Goal: Complete application form

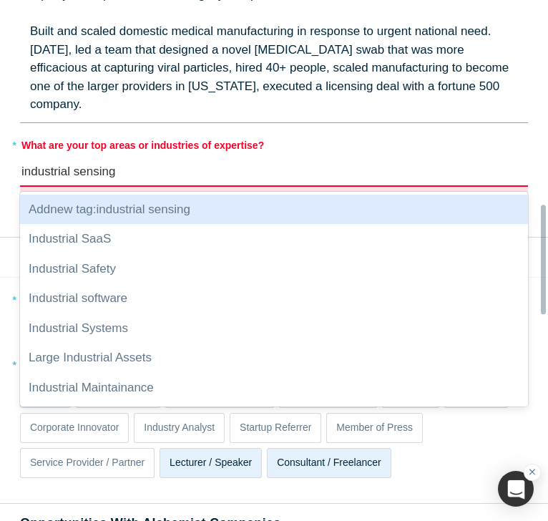
scroll to position [949, 0]
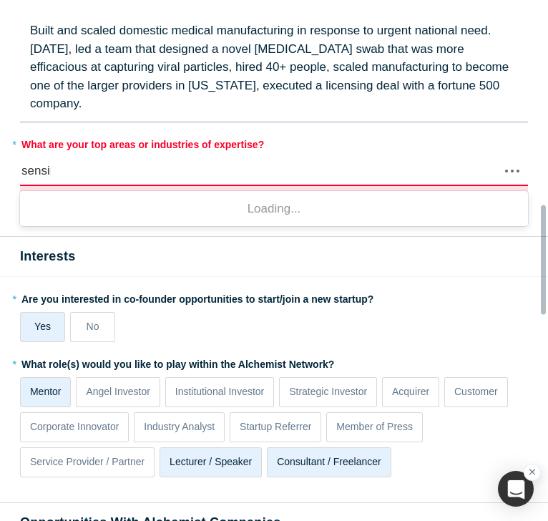
type input "sensing"
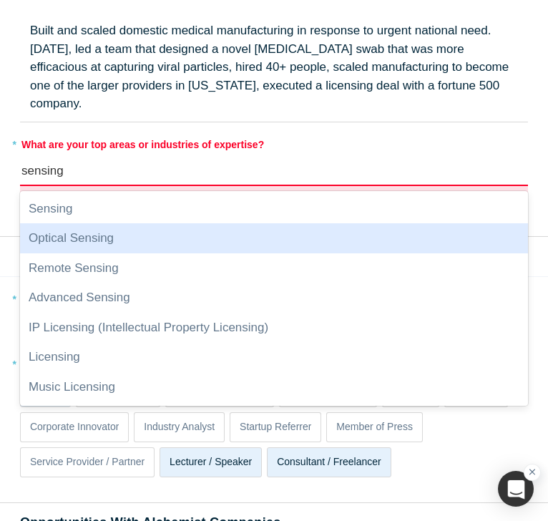
click at [171, 228] on div "Optical Sensing" at bounding box center [274, 238] width 508 height 30
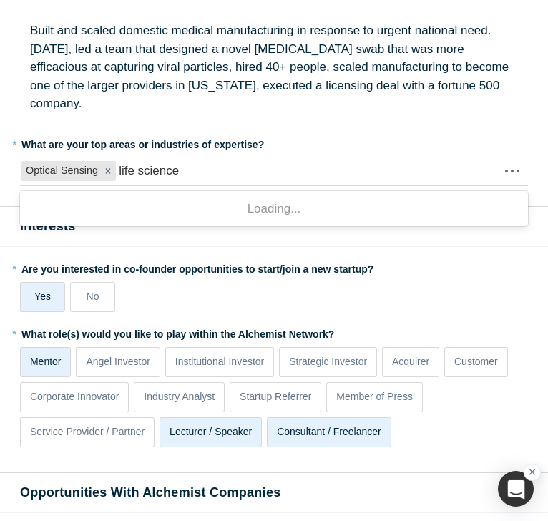
type input "life sciences"
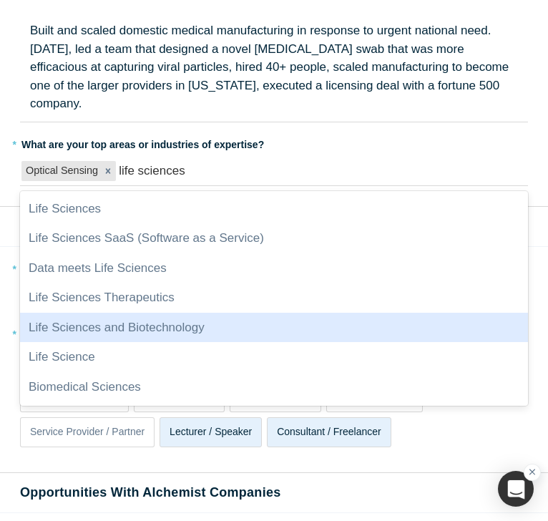
click at [166, 313] on div "Life Sciences and Biotechnology" at bounding box center [274, 328] width 508 height 30
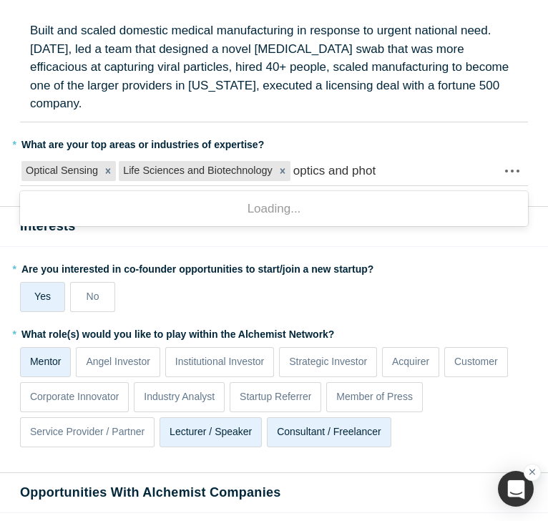
type input "optics and photo"
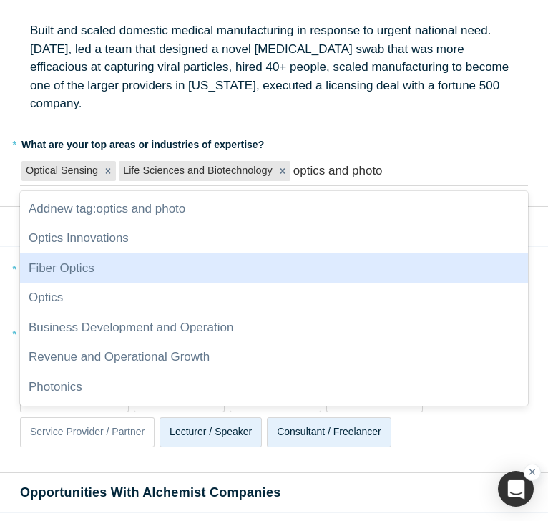
click at [127, 253] on div "Fiber Optics" at bounding box center [274, 268] width 508 height 30
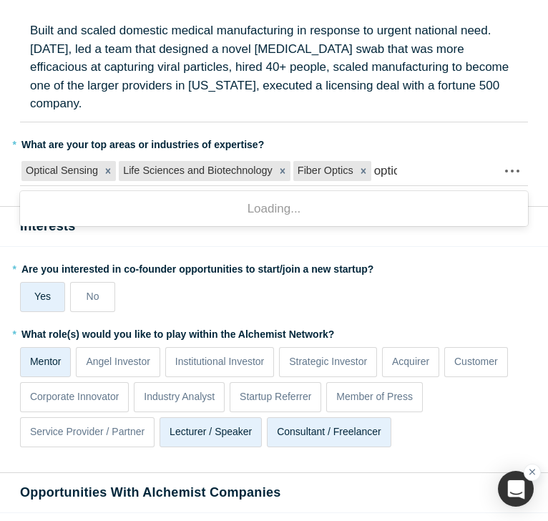
type input "optics"
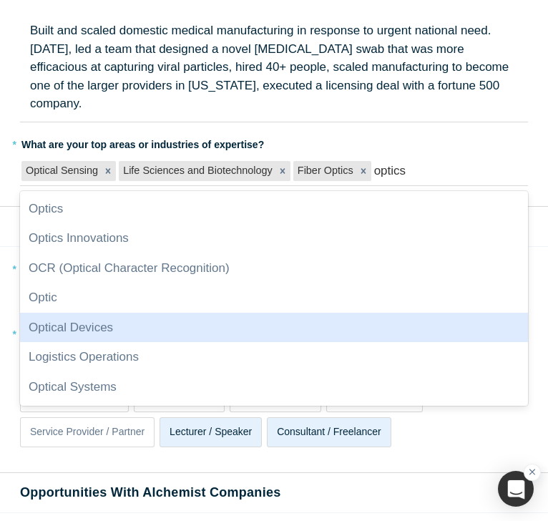
click at [123, 313] on div "Optical Devices" at bounding box center [274, 328] width 508 height 30
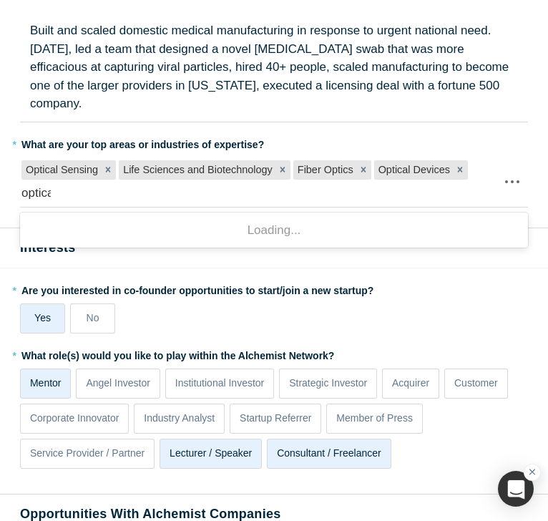
type input "optical"
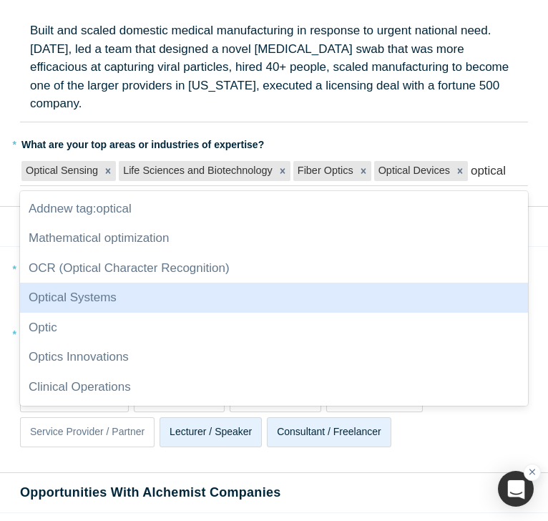
click at [112, 283] on div "Optical Systems" at bounding box center [274, 298] width 508 height 30
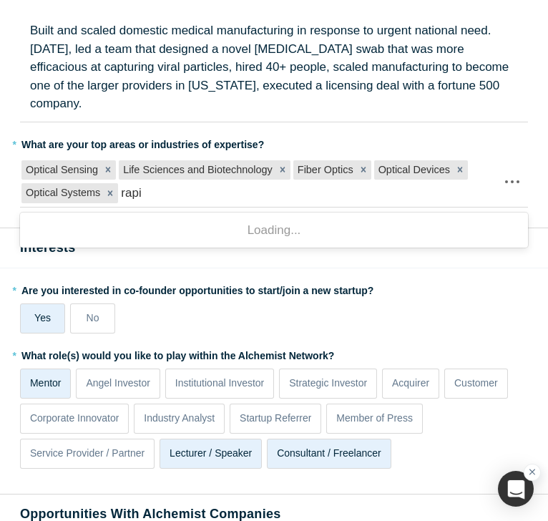
type input "rapid"
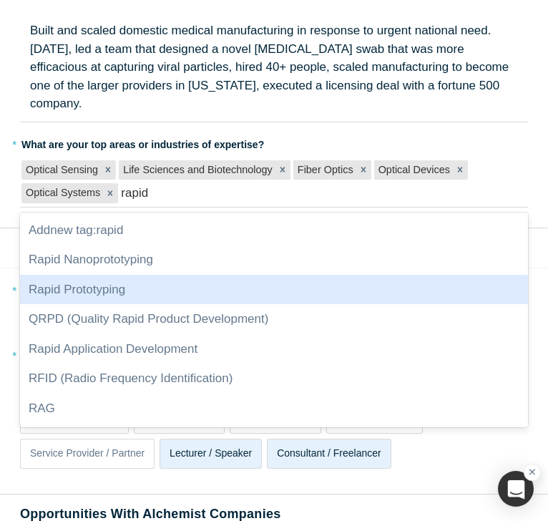
click at [120, 275] on div "Rapid Prototyping" at bounding box center [274, 290] width 508 height 30
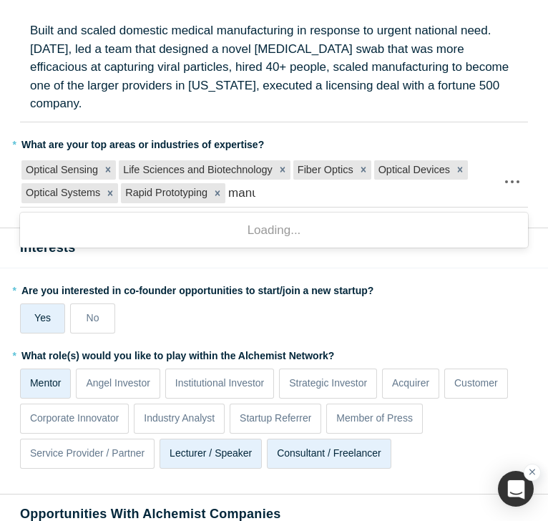
type input "manufa"
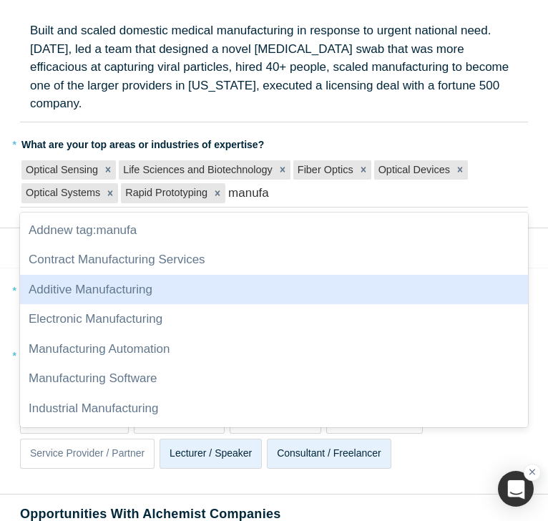
click at [155, 275] on div "Additive Manufacturing" at bounding box center [274, 290] width 508 height 30
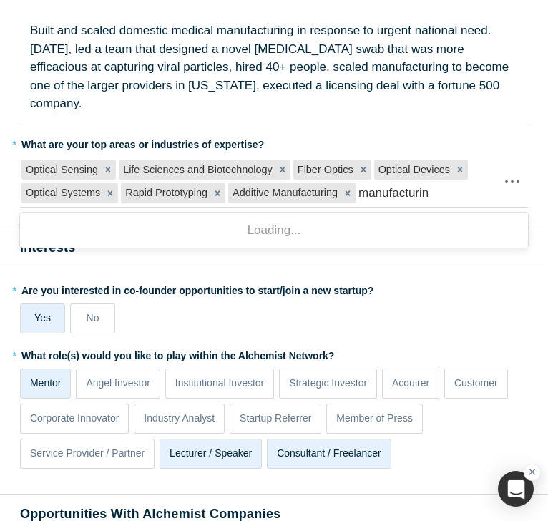
type input "manufacturing"
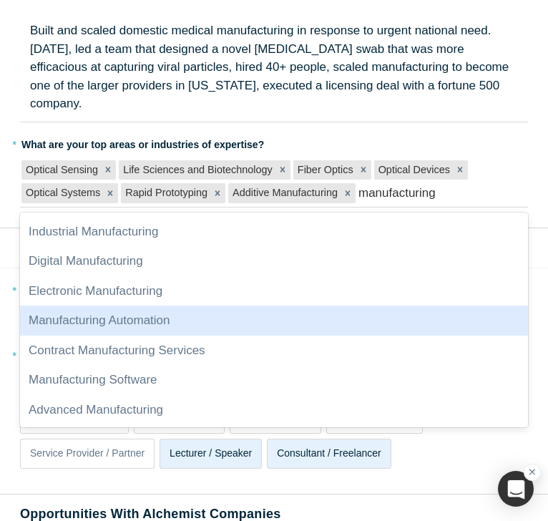
scroll to position [58, 0]
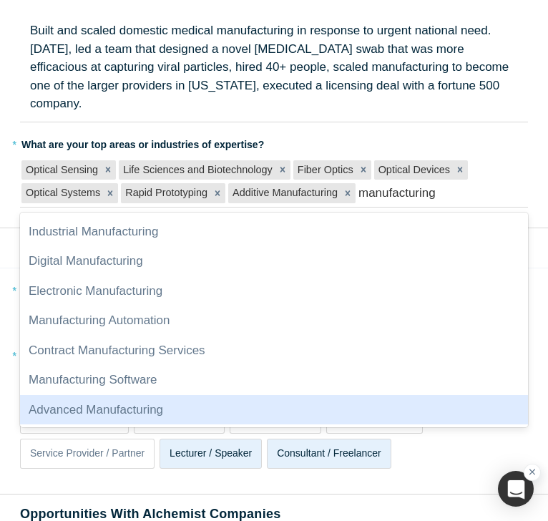
click at [124, 397] on div "Advanced Manufacturing" at bounding box center [274, 410] width 508 height 30
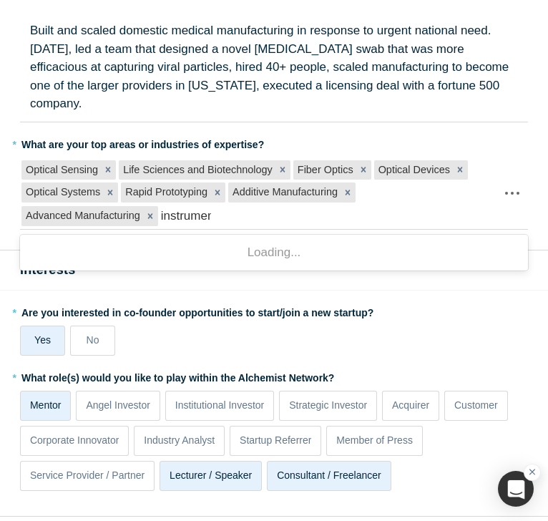
type input "instrument"
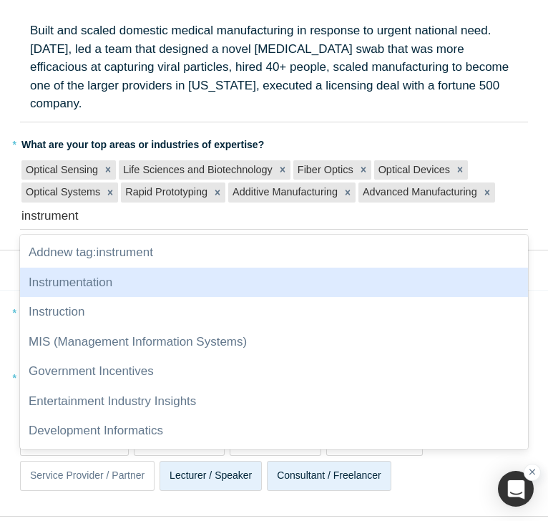
click at [325, 268] on div "Instrumentation" at bounding box center [274, 283] width 508 height 30
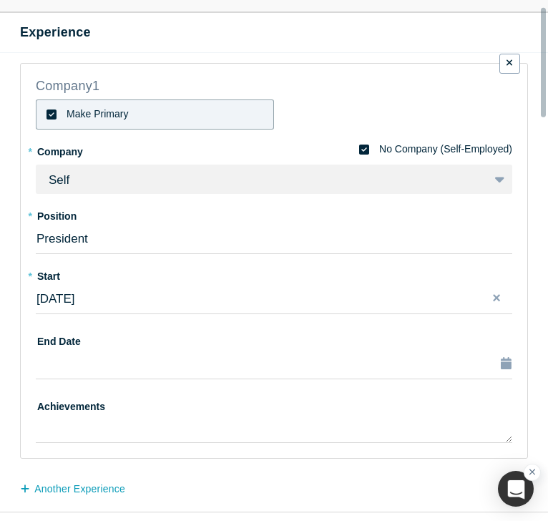
scroll to position [126, 0]
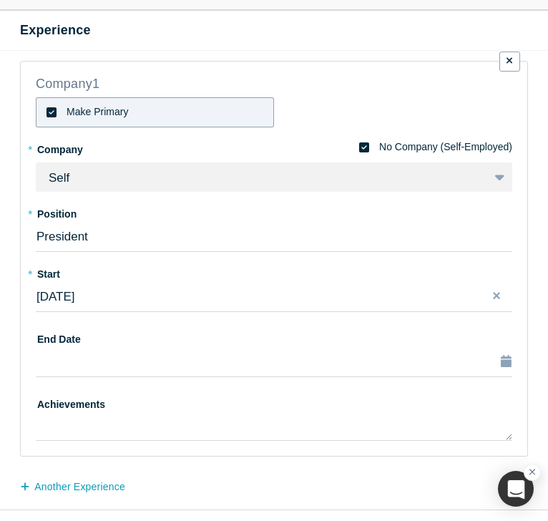
click at [253, 192] on div "Company 1 Make Primary * Company No Company (Self-Employed) Self To pick up a d…" at bounding box center [274, 259] width 477 height 364
click at [196, 187] on div "Self To pick up a draggable item, press the space bar. While dragging, use the …" at bounding box center [274, 174] width 477 height 35
click at [203, 180] on div "Self To pick up a draggable item, press the space bar. While dragging, use the …" at bounding box center [274, 174] width 477 height 35
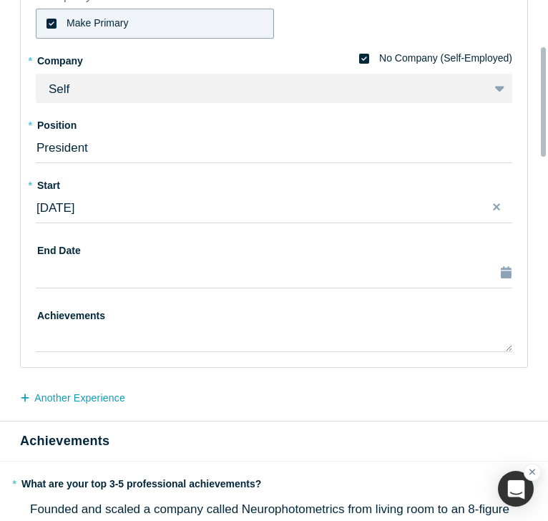
click at [85, 440] on h3 "Achievements" at bounding box center [274, 441] width 508 height 19
click at [85, 395] on button "another Experience" at bounding box center [80, 398] width 120 height 25
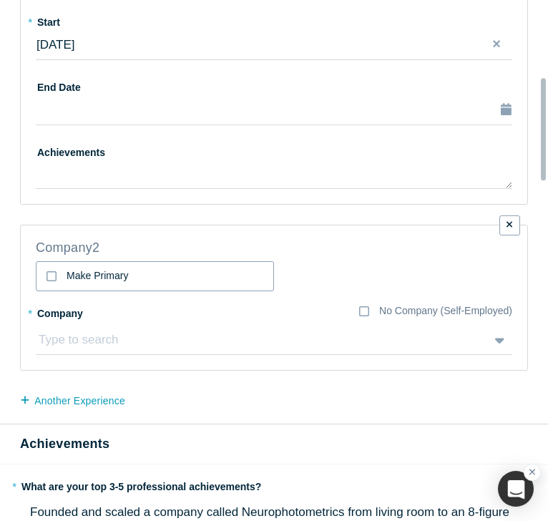
scroll to position [395, 0]
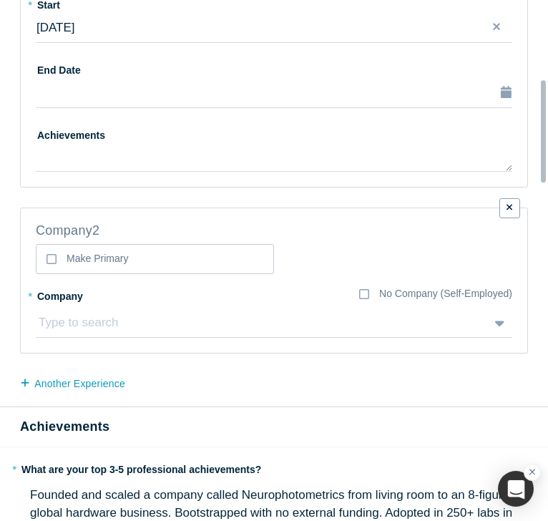
click at [123, 316] on div at bounding box center [258, 322] width 442 height 21
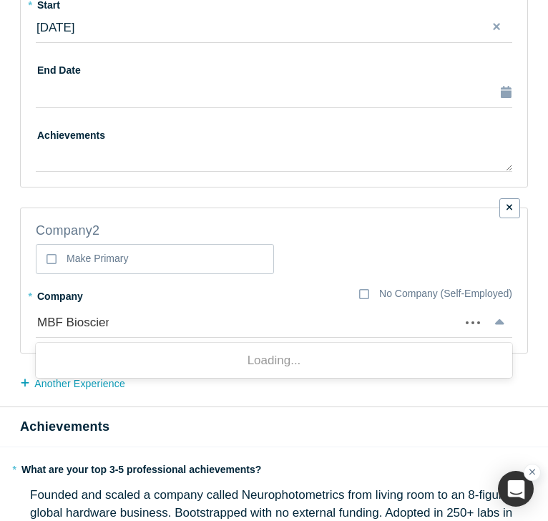
type input "MBF Bioscience"
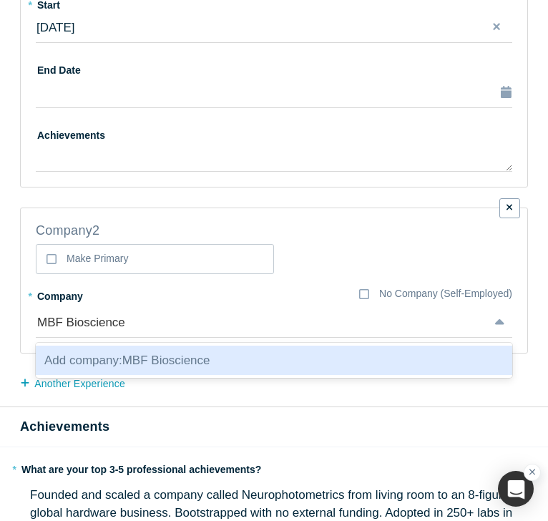
click at [131, 355] on span "Add company: MBF Bioscience" at bounding box center [127, 361] width 166 height 14
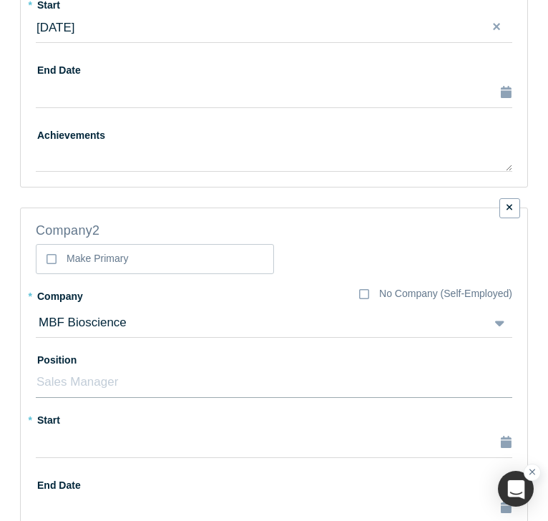
click at [117, 384] on input "text" at bounding box center [274, 383] width 477 height 30
type input "Director of Special Projects"
click at [109, 442] on div "button" at bounding box center [274, 442] width 475 height 19
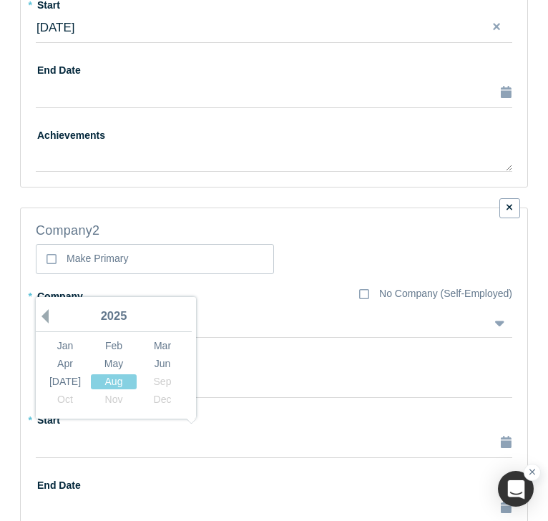
click at [48, 317] on button "Previous Year" at bounding box center [41, 316] width 14 height 14
click at [116, 381] on div "Aug" at bounding box center [114, 381] width 46 height 15
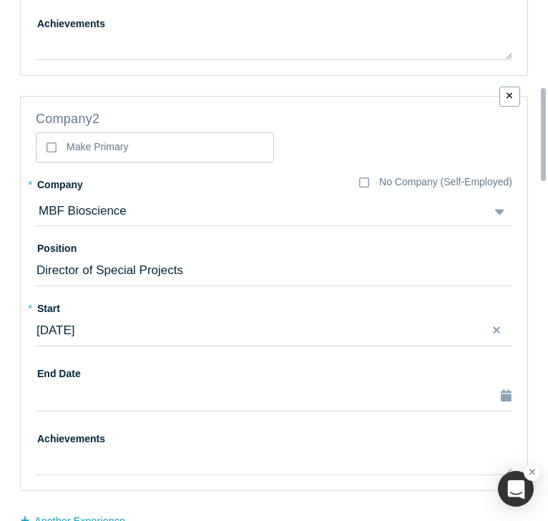
scroll to position [515, 0]
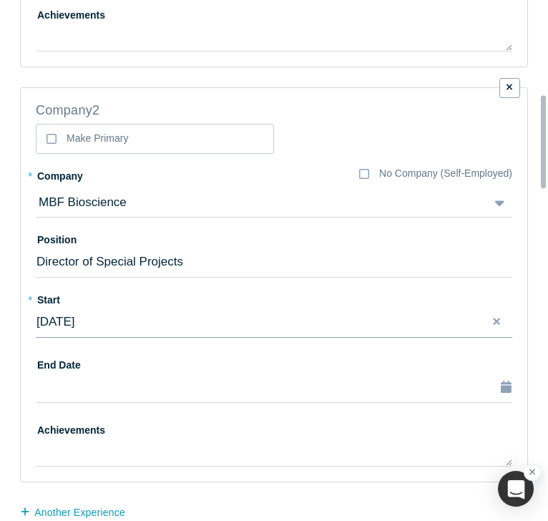
click at [127, 313] on div "[DATE]" at bounding box center [274, 322] width 475 height 19
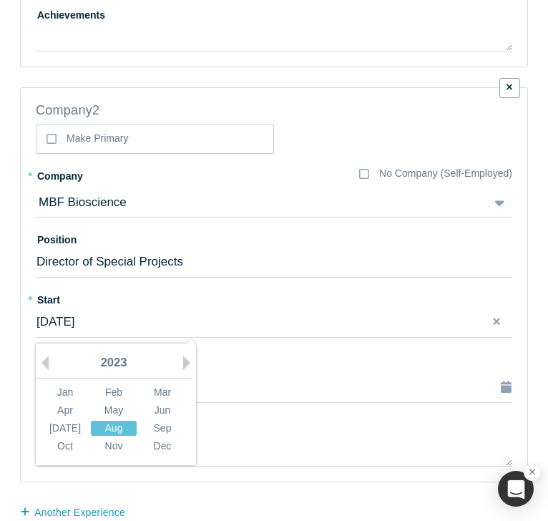
click at [126, 427] on div "Aug" at bounding box center [114, 428] width 46 height 15
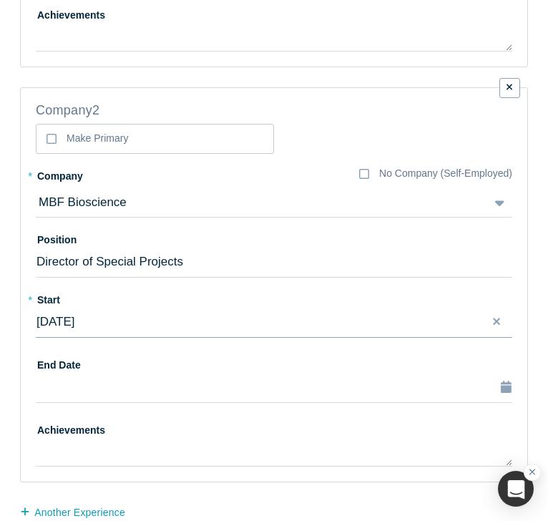
click at [114, 313] on div "[DATE]" at bounding box center [274, 322] width 475 height 19
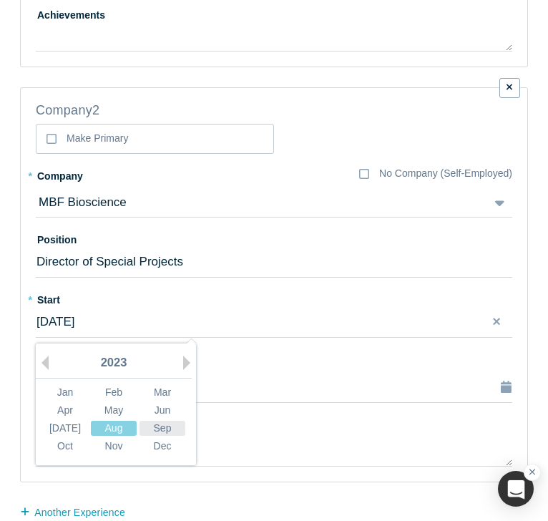
click at [165, 429] on div "Sep" at bounding box center [163, 428] width 46 height 15
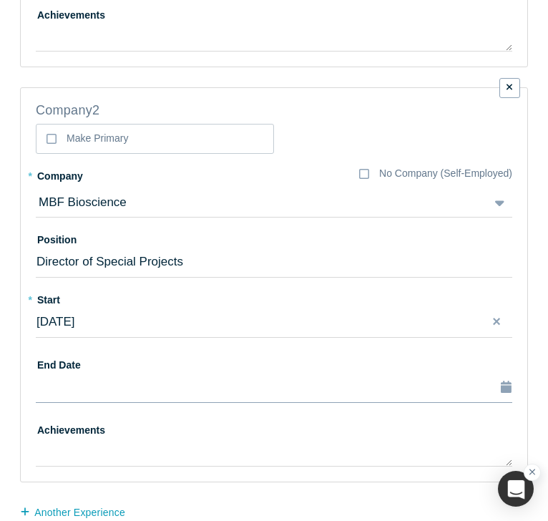
click at [133, 391] on div "button" at bounding box center [274, 387] width 475 height 19
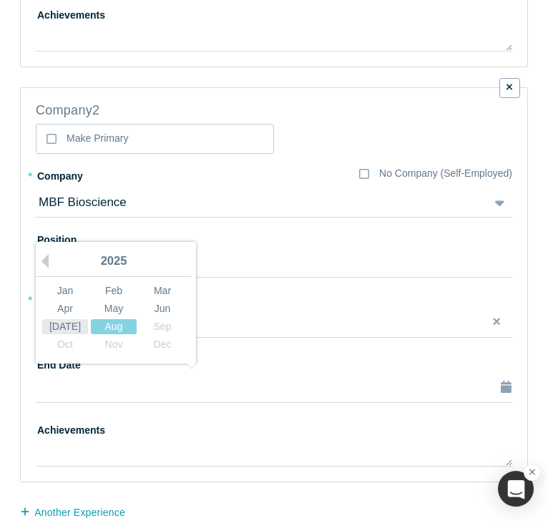
click at [60, 329] on div "[DATE]" at bounding box center [65, 326] width 46 height 15
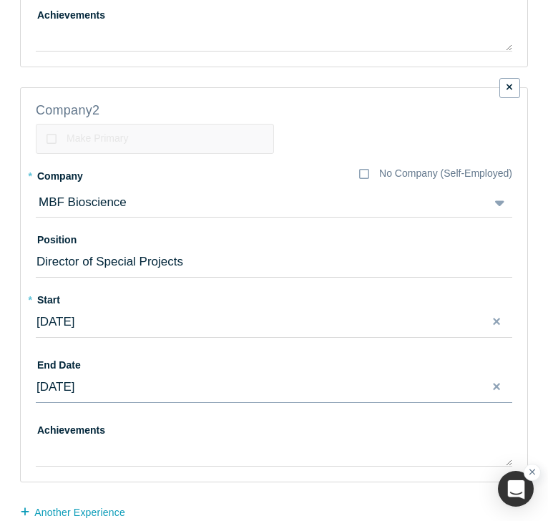
click at [106, 384] on div "[DATE]" at bounding box center [274, 387] width 475 height 19
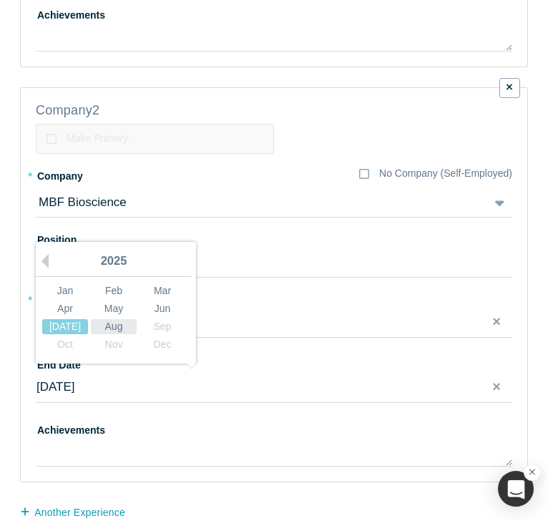
click at [112, 329] on div "Aug" at bounding box center [114, 326] width 46 height 15
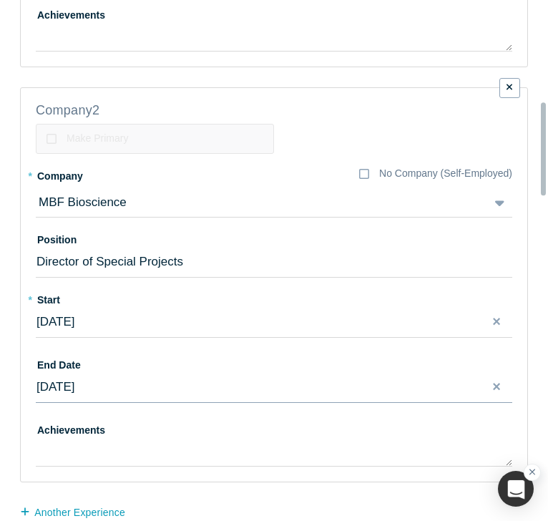
scroll to position [557, 0]
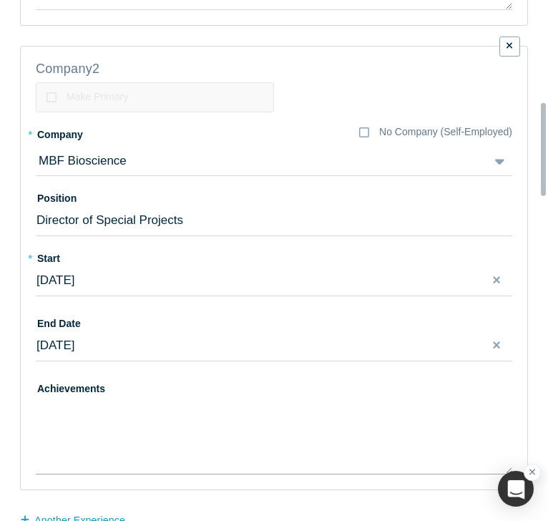
click at [114, 410] on textarea at bounding box center [274, 436] width 477 height 78
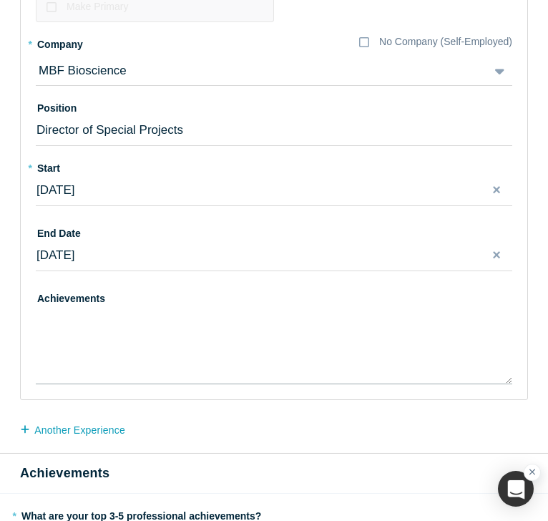
click at [127, 320] on textarea at bounding box center [274, 345] width 477 height 78
paste textarea "1. Spearheaded the integration of Neurophotometrics post-acquisition, aligning …"
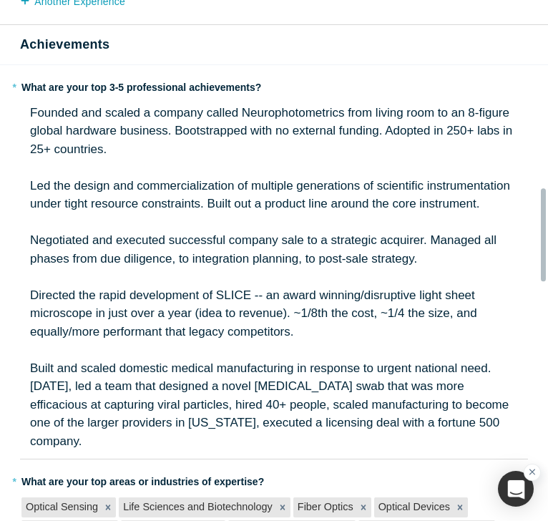
scroll to position [1026, 0]
click at [178, 342] on div "rdw-editor" at bounding box center [274, 350] width 489 height 19
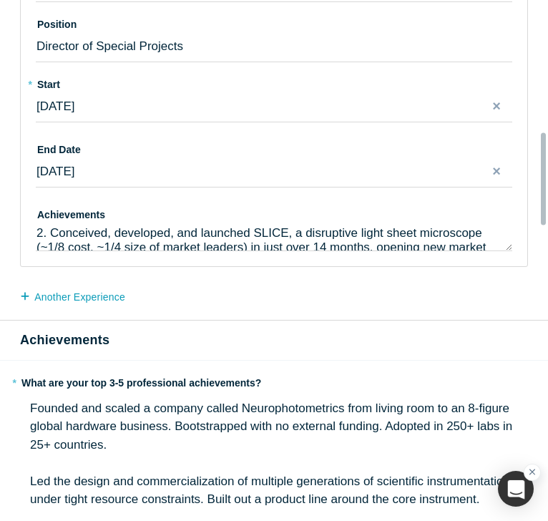
scroll to position [729, 0]
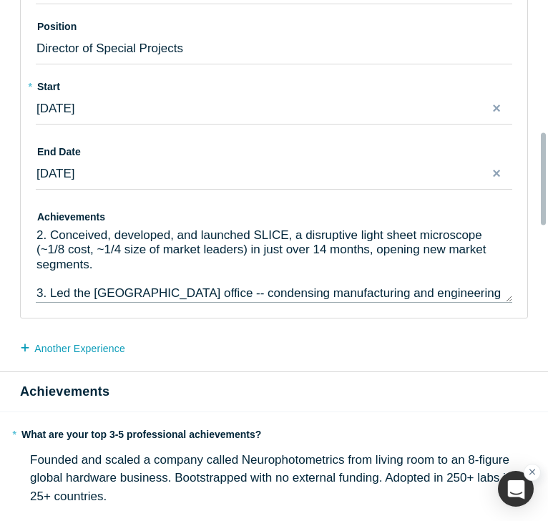
click at [238, 233] on textarea "1. Spearheaded the integration of Neurophotometrics post-acquisition, aligning …" at bounding box center [274, 264] width 477 height 78
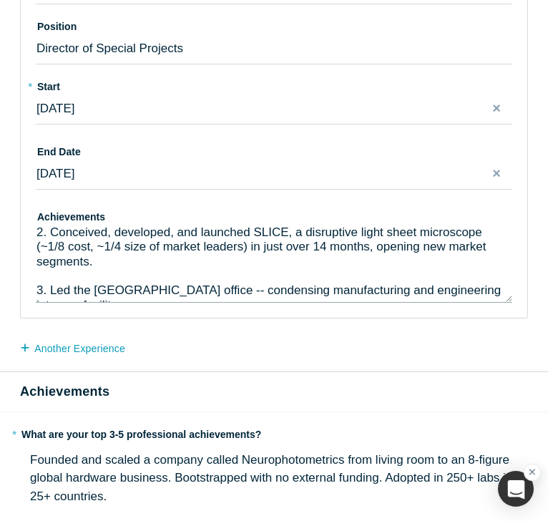
drag, startPoint x: 107, startPoint y: 294, endPoint x: 6, endPoint y: 277, distance: 102.4
paste textarea "Directed high-priority R&D initiatives from concept through commercialization, …"
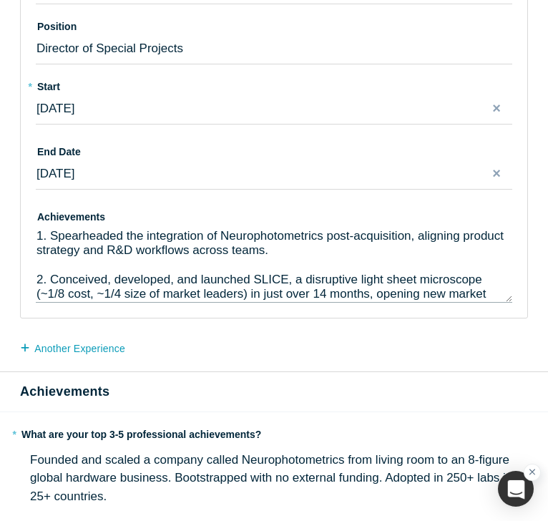
click at [286, 254] on textarea "1. Spearheaded the integration of Neurophotometrics post-acquisition, aligning …" at bounding box center [274, 264] width 477 height 78
type textarea "1. Spearheaded the integration of Neurophotometrics post-acquisition, aligning …"
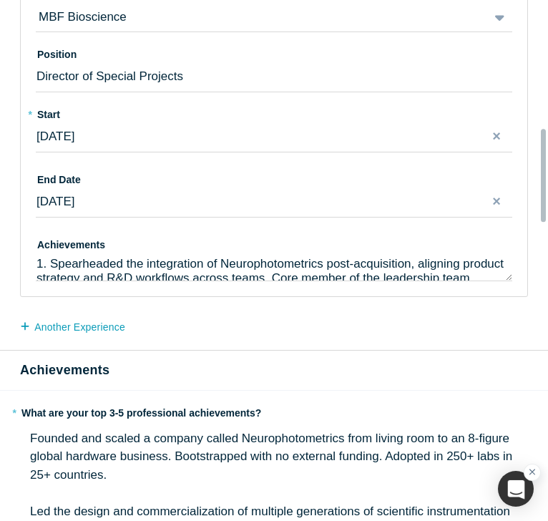
scroll to position [700, 0]
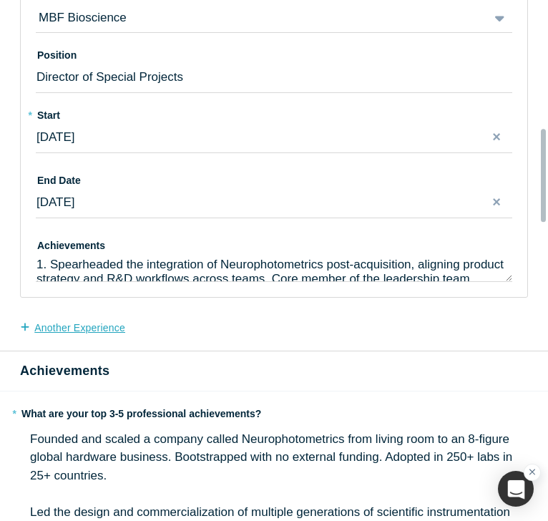
click at [87, 329] on button "another Experience" at bounding box center [80, 328] width 120 height 25
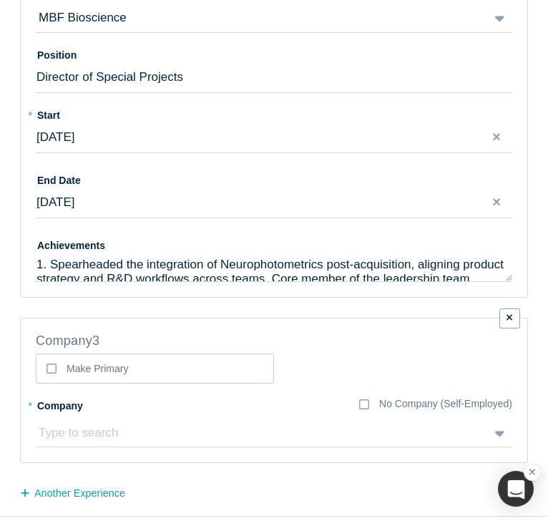
click at [74, 427] on div at bounding box center [258, 432] width 442 height 21
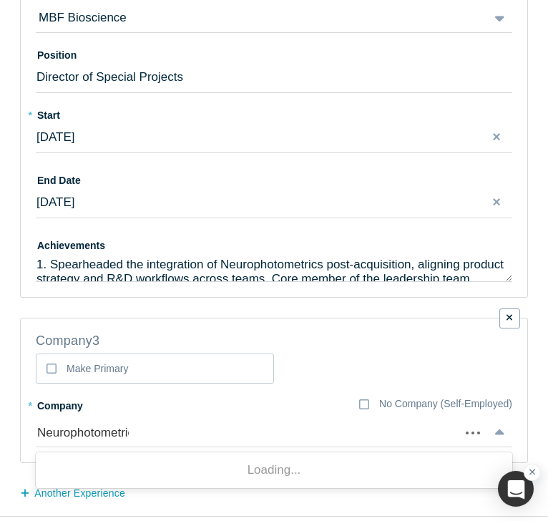
type input "Neurophotometrics"
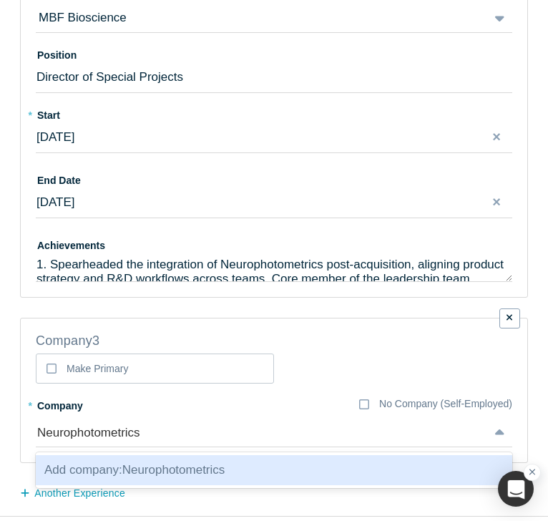
click at [195, 469] on span "Add company: Neurophotometrics" at bounding box center [134, 470] width 180 height 14
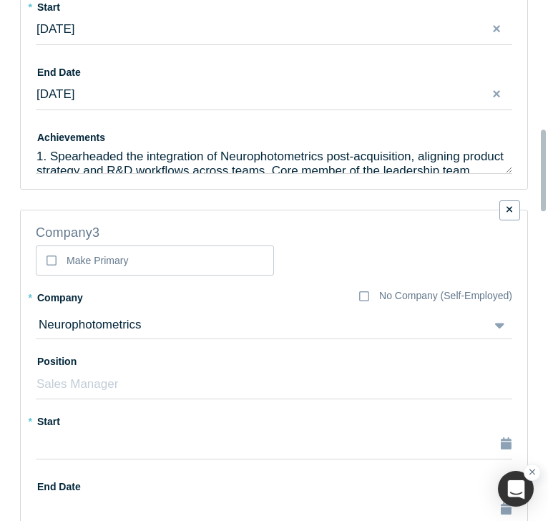
scroll to position [809, 0]
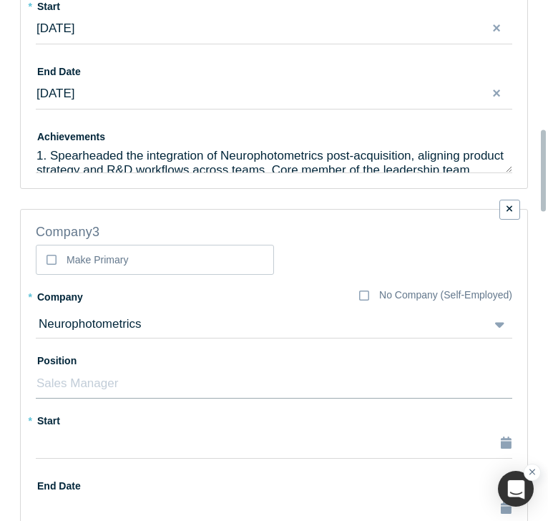
click at [157, 386] on input "text" at bounding box center [274, 384] width 477 height 30
type input "President and CEO"
click at [125, 440] on div "button" at bounding box center [274, 443] width 475 height 19
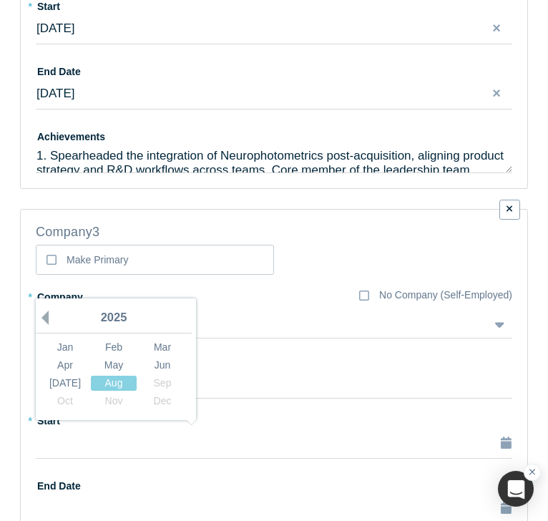
click at [48, 315] on button "Previous Year" at bounding box center [41, 318] width 14 height 14
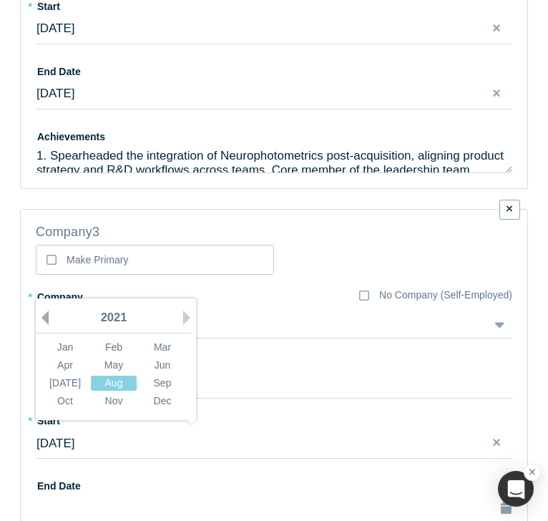
click at [48, 315] on button "Previous Year" at bounding box center [41, 318] width 14 height 14
click at [68, 367] on div "Apr" at bounding box center [65, 364] width 46 height 15
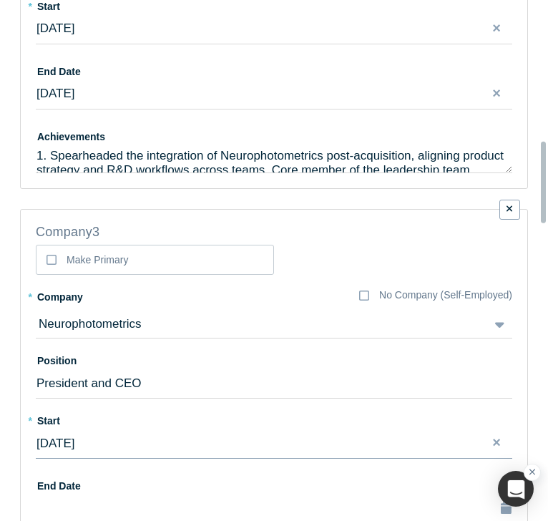
scroll to position [912, 0]
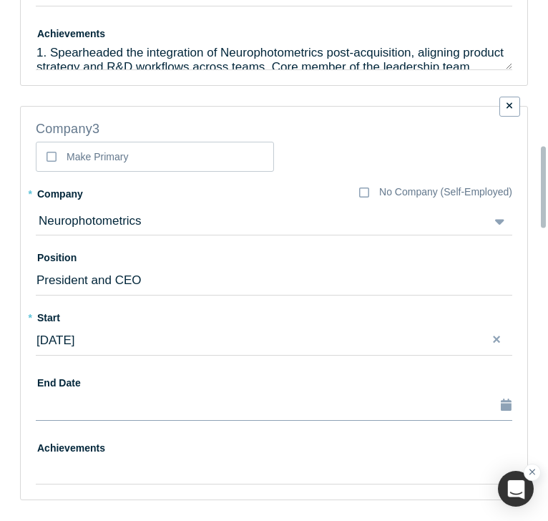
click at [156, 413] on button "button" at bounding box center [274, 406] width 477 height 30
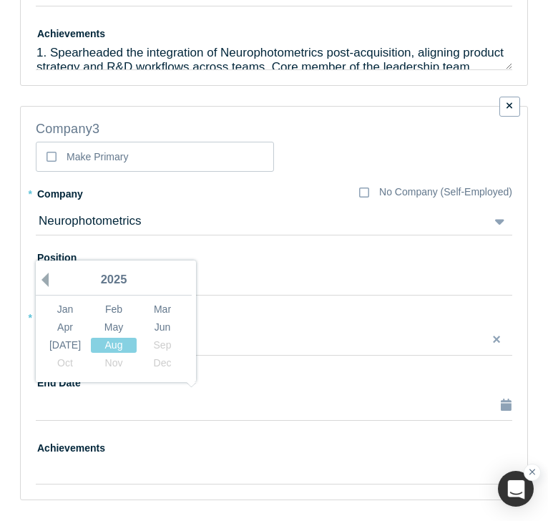
click at [47, 283] on button "Previous Year" at bounding box center [41, 280] width 14 height 14
click at [158, 342] on div "Sep" at bounding box center [163, 344] width 46 height 15
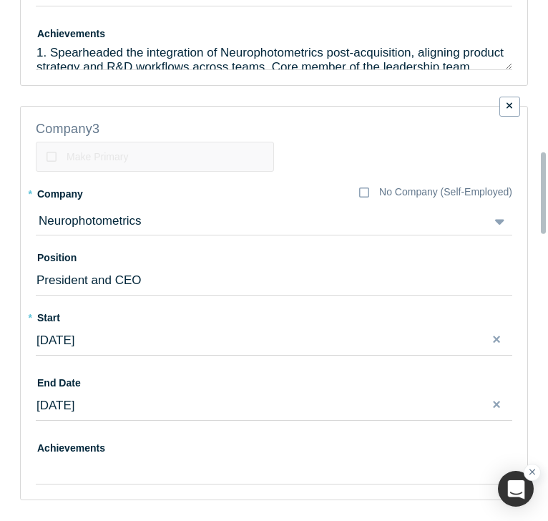
scroll to position [984, 0]
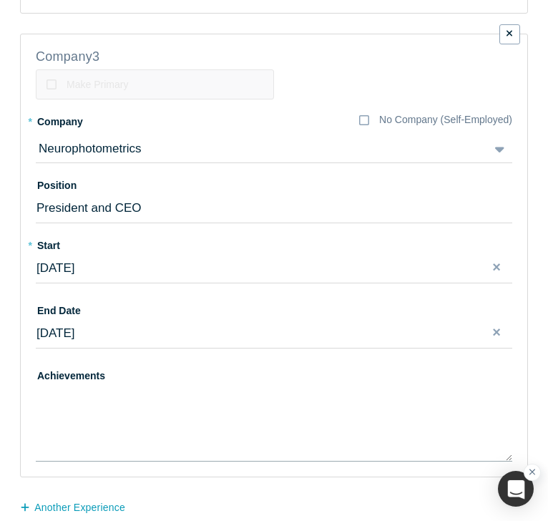
click at [202, 394] on textarea at bounding box center [274, 423] width 477 height 78
paste textarea "1. Founded and scaled the company from a home lab prototype to a global scienti…"
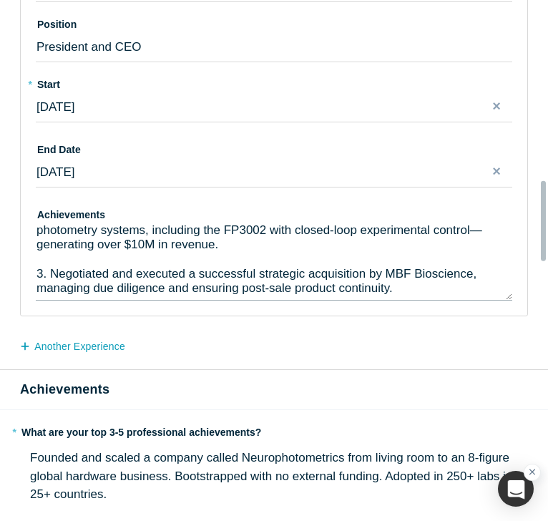
scroll to position [1146, 0]
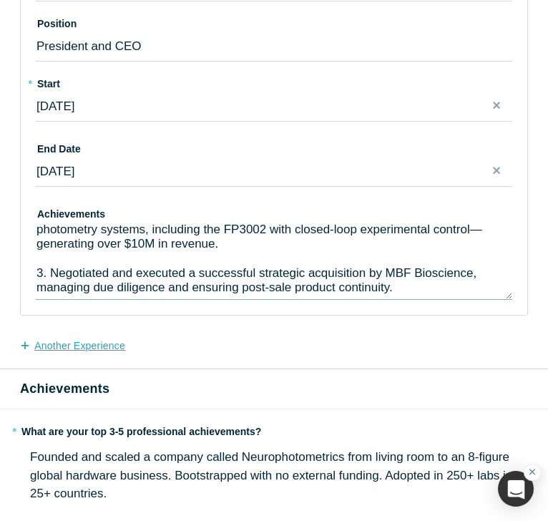
type textarea "1. Founded and scaled the company from a home lab prototype to a global scienti…"
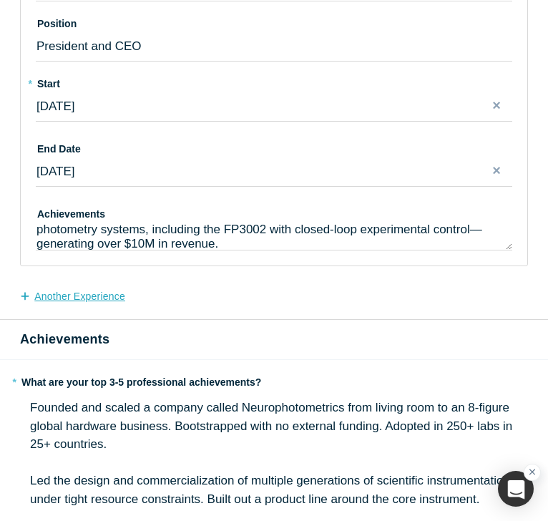
click at [110, 349] on form "Step 2/2: Experience and Roles with Alchemist All fields marked with * are requ…" at bounding box center [274, 480] width 548 height 3151
click at [89, 296] on button "another Experience" at bounding box center [80, 296] width 120 height 25
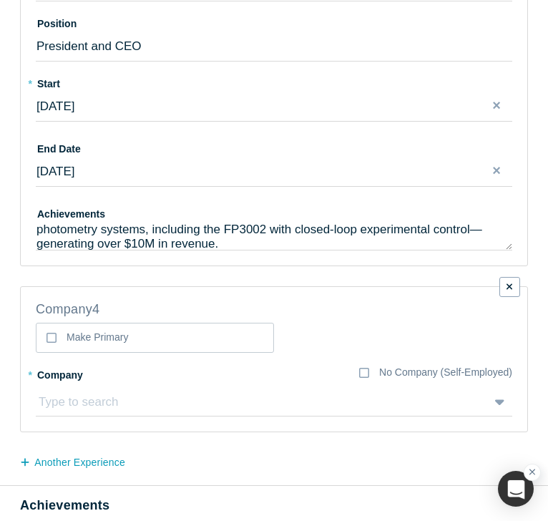
click at [84, 393] on div at bounding box center [258, 402] width 442 height 21
type input "Swab56"
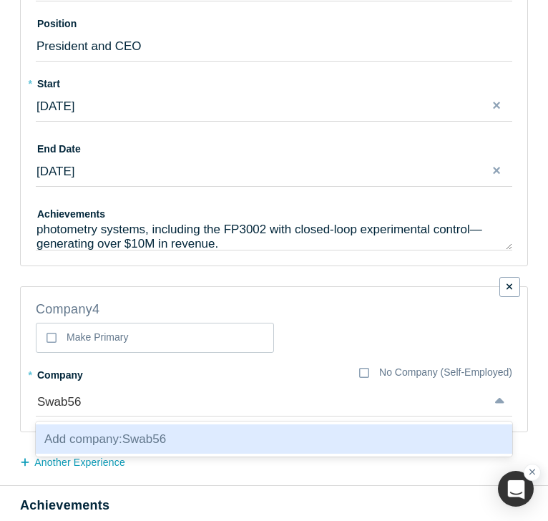
click at [113, 432] on b "Add company:" at bounding box center [83, 439] width 78 height 14
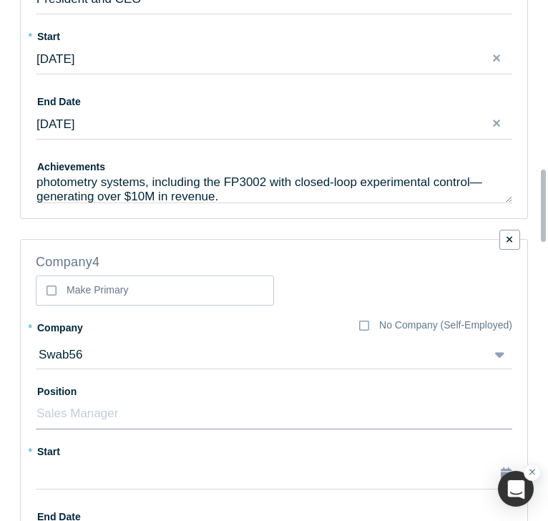
scroll to position [1194, 0]
click at [116, 419] on input "text" at bounding box center [274, 414] width 477 height 30
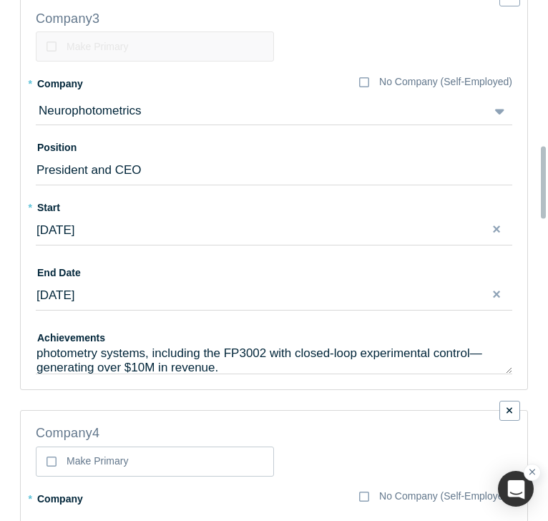
scroll to position [1020, 0]
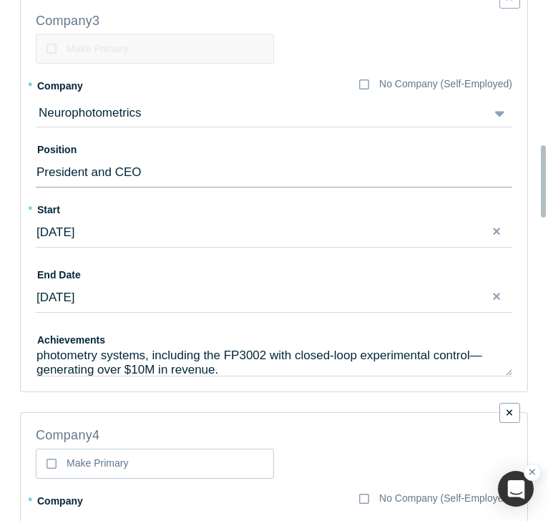
type input "President and CEO / Founder"
click at [162, 180] on input "President and CEO" at bounding box center [274, 172] width 477 height 30
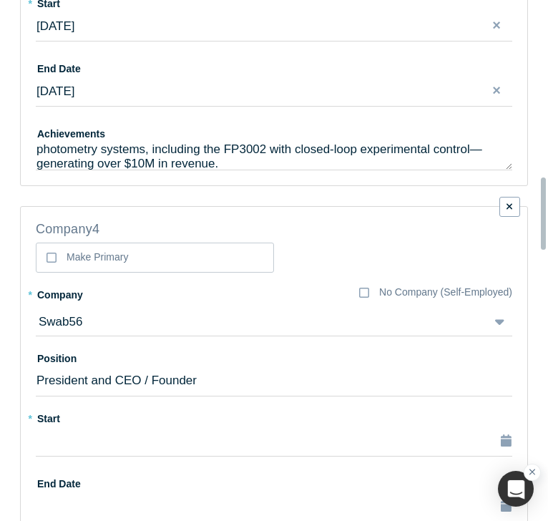
type input "President and CEO / Founder"
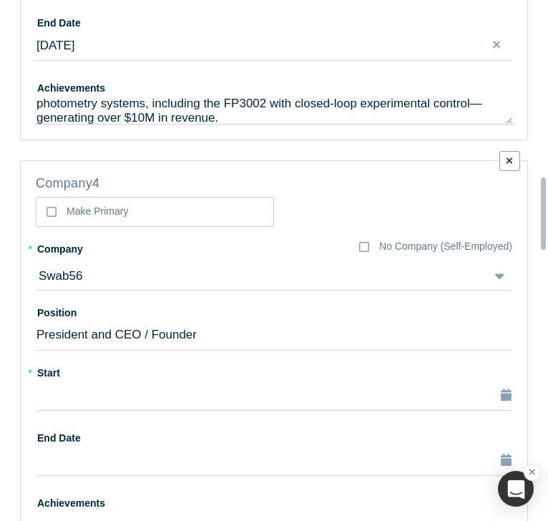
scroll to position [1273, 0]
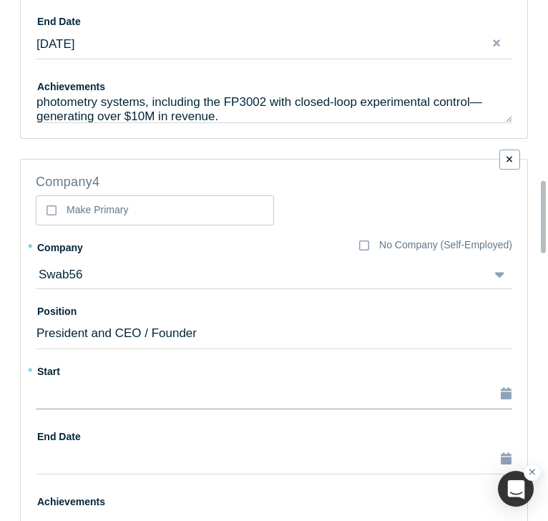
drag, startPoint x: 162, startPoint y: 180, endPoint x: 92, endPoint y: 390, distance: 221.4
click at [92, 390] on div "button" at bounding box center [274, 393] width 475 height 19
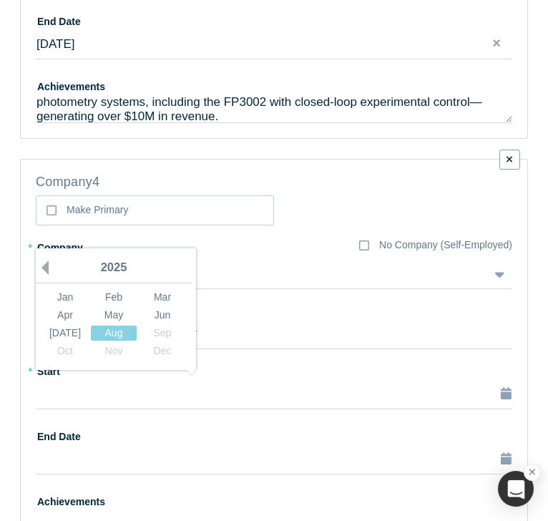
click at [44, 266] on button "Previous Year" at bounding box center [41, 268] width 14 height 14
click at [40, 263] on button "Previous Year" at bounding box center [41, 268] width 14 height 14
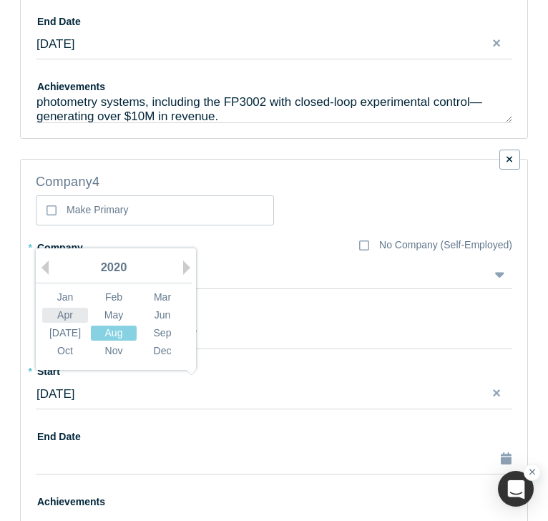
click at [70, 313] on div "Apr" at bounding box center [65, 315] width 46 height 15
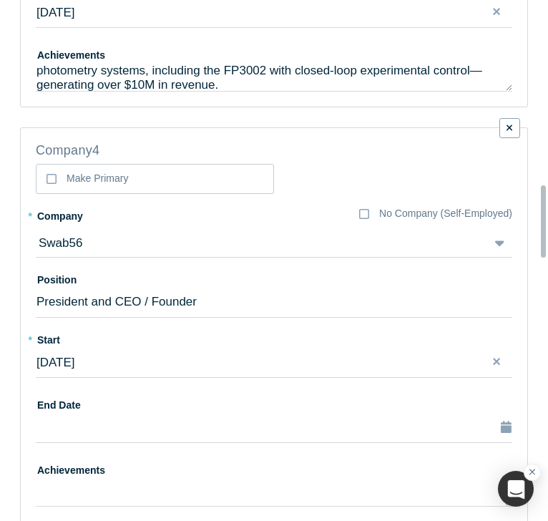
scroll to position [1295, 0]
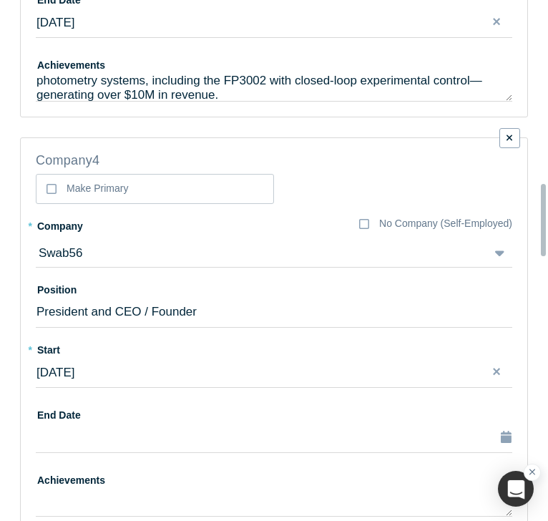
click at [96, 406] on label "End Date" at bounding box center [274, 413] width 477 height 20
click at [107, 434] on div "button" at bounding box center [274, 437] width 475 height 19
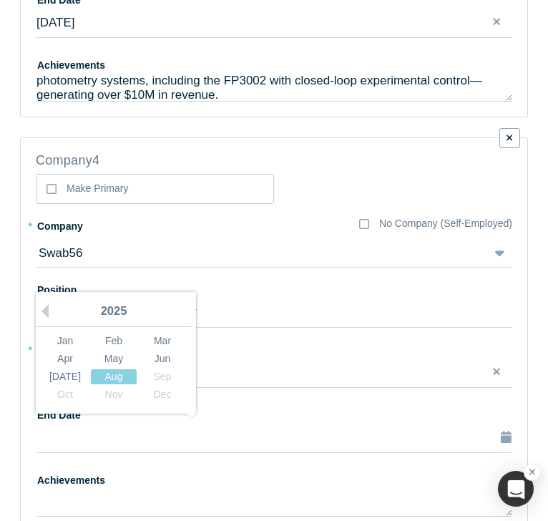
click at [51, 313] on div "2025" at bounding box center [114, 312] width 156 height 30
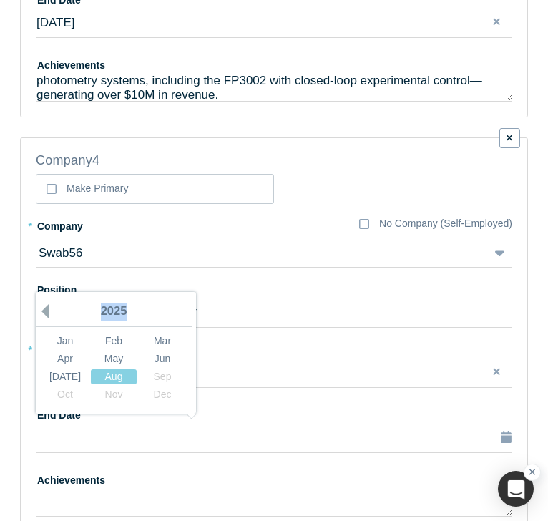
click at [47, 309] on button "Previous Year" at bounding box center [41, 311] width 14 height 14
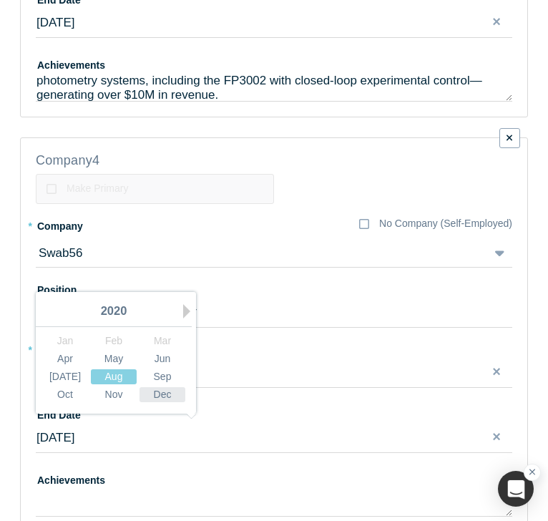
click at [162, 393] on div "Dec" at bounding box center [163, 394] width 46 height 15
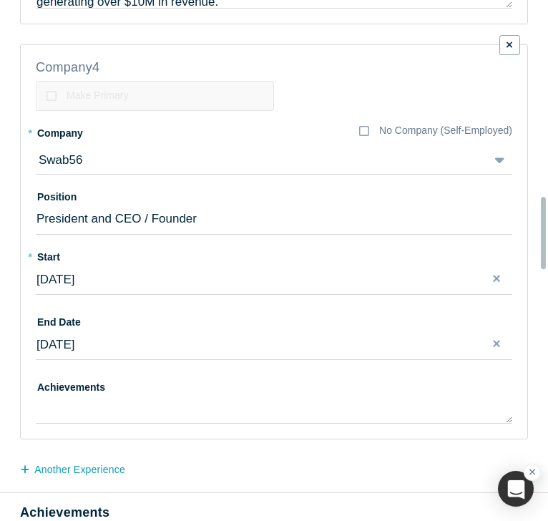
scroll to position [1389, 0]
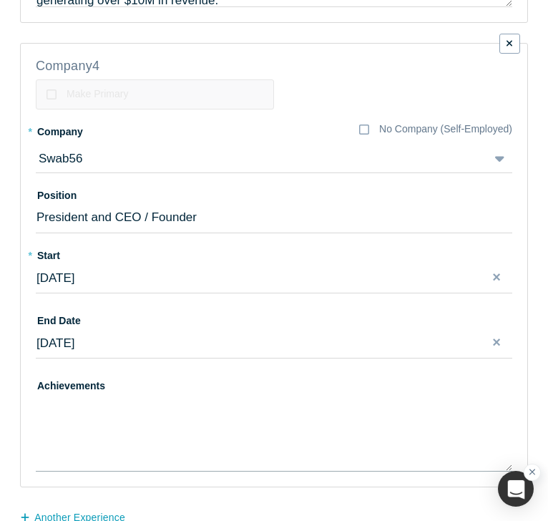
click at [130, 394] on textarea at bounding box center [274, 433] width 477 height 78
paste textarea "1. Founded Swab56 Corp during the [MEDICAL_DATA] pandemic to produce medical-gr…"
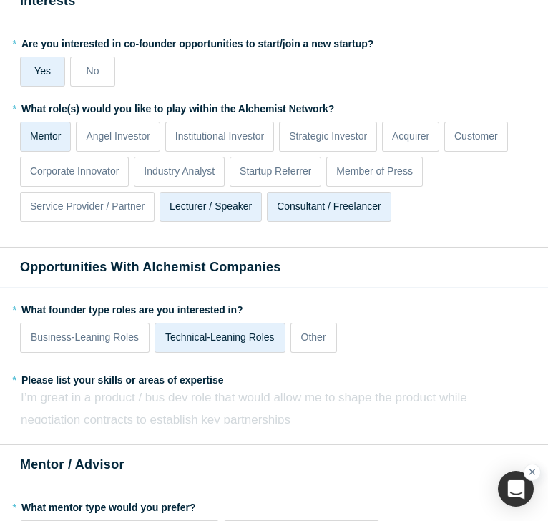
scroll to position [0, 0]
type textarea "1. Founded Swab56 Corp during the [MEDICAL_DATA] pandemic to produce medical-gr…"
click at [50, 397] on div "rdw-editor" at bounding box center [274, 406] width 489 height 19
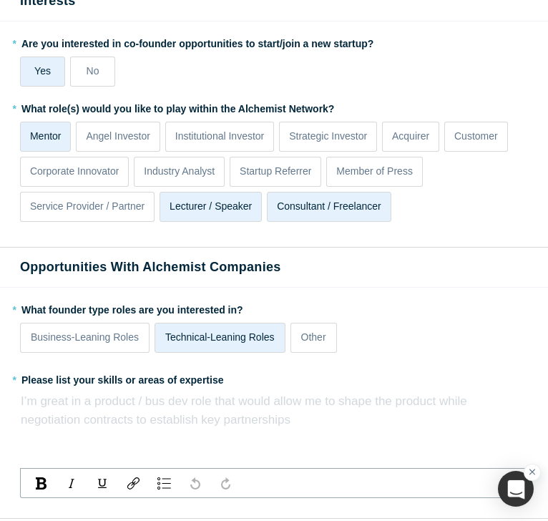
drag, startPoint x: 70, startPoint y: 392, endPoint x: -12, endPoint y: 369, distance: 85.4
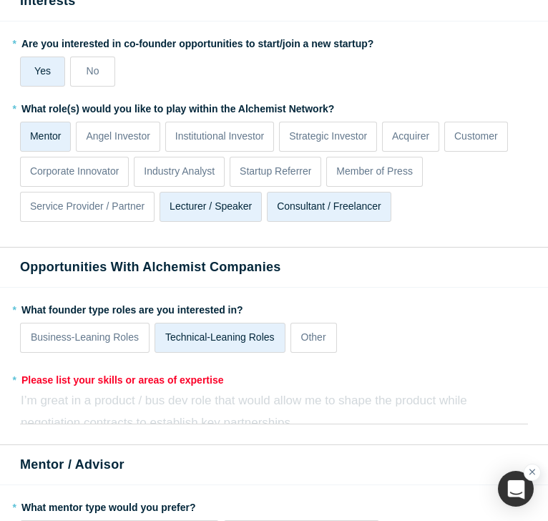
drag, startPoint x: -12, startPoint y: 369, endPoint x: 60, endPoint y: 399, distance: 78.3
click at [60, 399] on div "I’m great in a product / bus dev role that would allow me to shape the product …" at bounding box center [274, 412] width 507 height 44
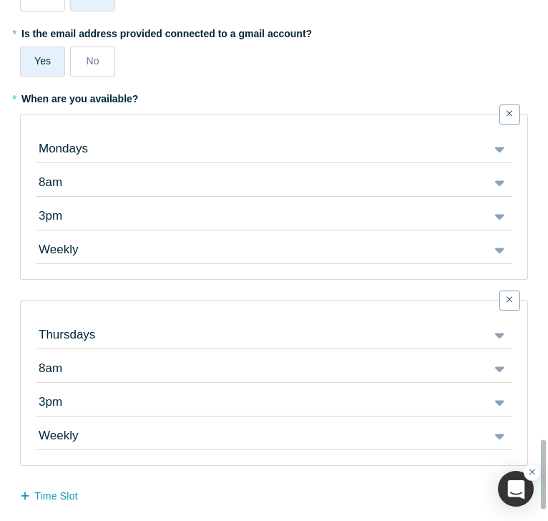
scroll to position [3301, 0]
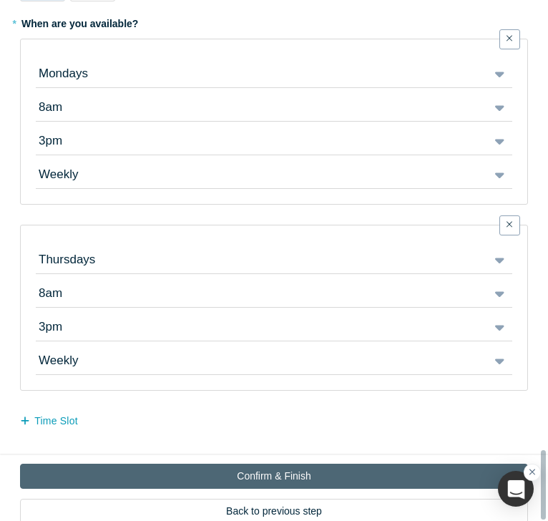
click at [190, 464] on button "Confirm & Finish" at bounding box center [274, 476] width 508 height 25
